Goal: Task Accomplishment & Management: Use online tool/utility

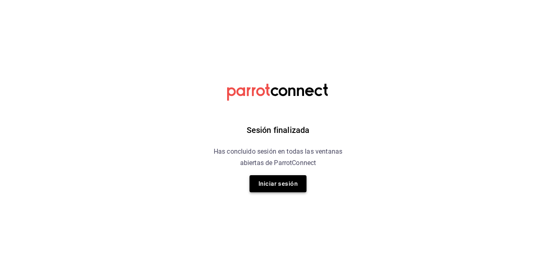
click at [285, 180] on button "Iniciar sesión" at bounding box center [277, 183] width 57 height 17
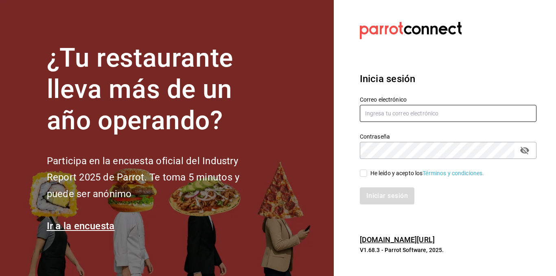
click at [387, 114] on input "text" at bounding box center [448, 113] width 177 height 17
type input "lcastello@marilui.com"
click at [394, 142] on div "Contraseña" at bounding box center [448, 150] width 177 height 17
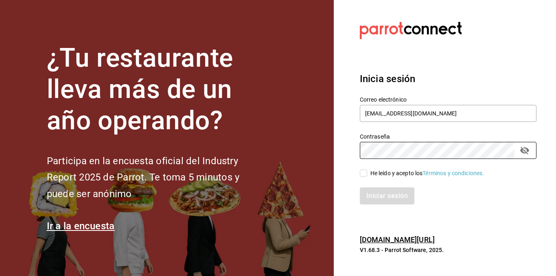
click at [367, 168] on div "He leído y acepto los Términos y condiciones." at bounding box center [443, 168] width 186 height 19
click at [366, 170] on input "He leído y acepto los Términos y condiciones." at bounding box center [363, 173] width 7 height 7
checkbox input "true"
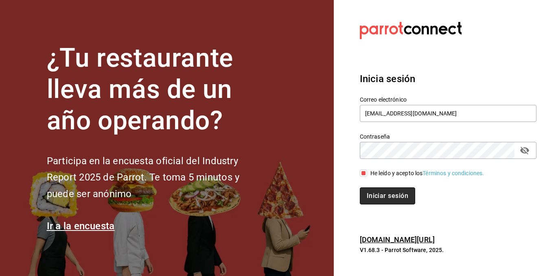
click at [373, 193] on button "Iniciar sesión" at bounding box center [387, 196] width 55 height 17
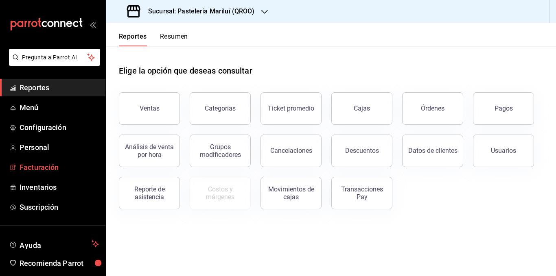
click at [46, 163] on span "Facturación" at bounding box center [59, 167] width 79 height 11
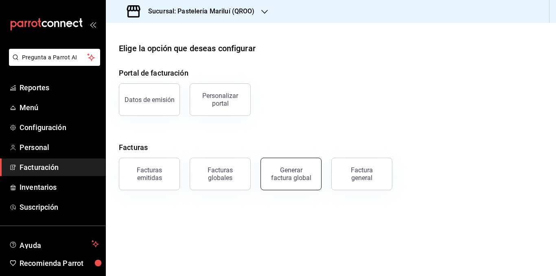
click at [288, 180] on div "Generar factura global" at bounding box center [291, 173] width 41 height 15
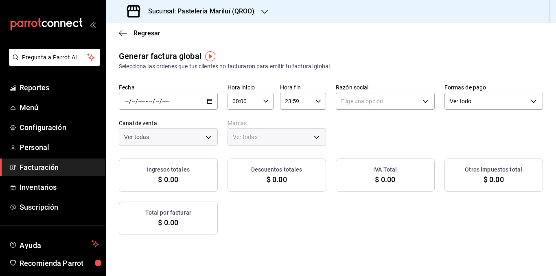
type input "PARROT,UBER_EATS,RAPPI,DIDI_FOOD,ONLINE"
click at [218, 102] on div "/ / - / /" at bounding box center [168, 101] width 99 height 17
click at [191, 127] on li "Rango de fechas" at bounding box center [157, 126] width 76 height 18
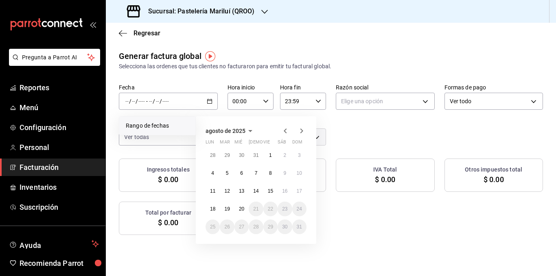
click at [286, 130] on icon "button" at bounding box center [285, 131] width 10 height 10
click at [246, 194] on button "16" at bounding box center [241, 191] width 14 height 15
click at [257, 227] on abbr "31" at bounding box center [255, 227] width 5 height 6
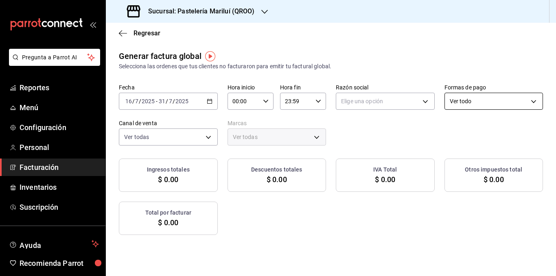
click at [208, 140] on body "Pregunta a Parrot AI Reportes Menú Configuración Personal Facturación Inventari…" at bounding box center [278, 138] width 556 height 276
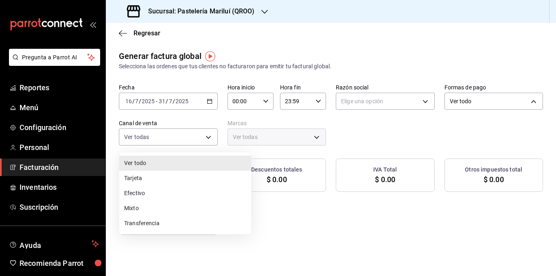
click at [149, 178] on li "Tarjeta" at bounding box center [185, 178] width 132 height 15
type input "CARD"
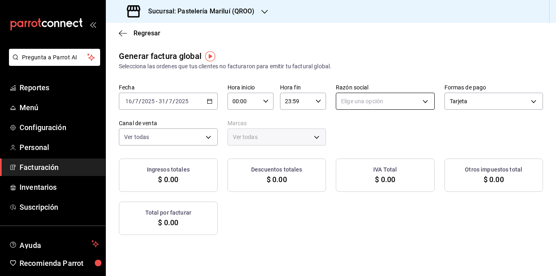
click at [435, 96] on body "Pregunta a Parrot AI Reportes Menú Configuración Personal Facturación Inventari…" at bounding box center [278, 138] width 556 height 276
click at [435, 139] on li "MA. [PERSON_NAME]" at bounding box center [470, 142] width 132 height 15
type input "bbe4434a-78bb-46bf-8066-af24c608faac"
type input "d1899554-f730-4f51-8c80-c6342bb5bc4c"
